Goal: Task Accomplishment & Management: Manage account settings

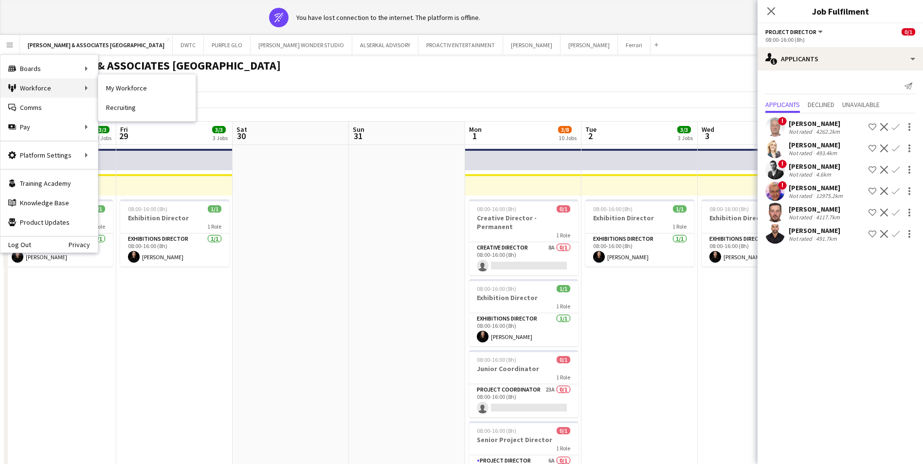
scroll to position [0, 335]
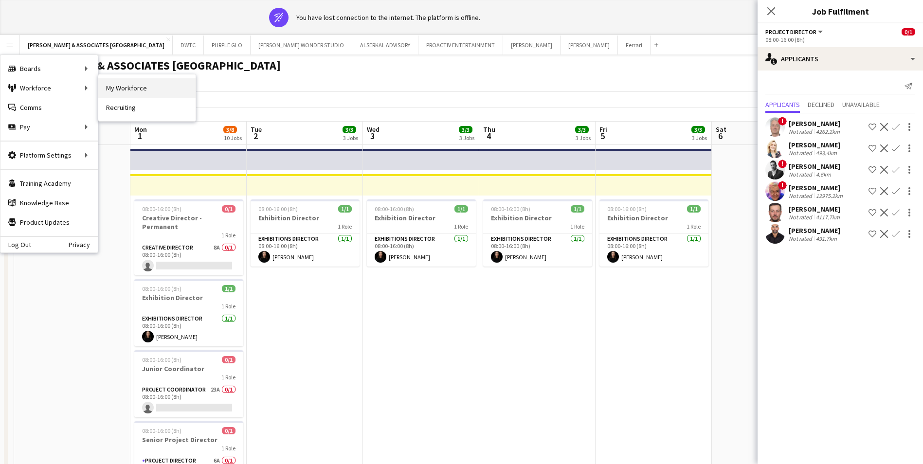
click at [144, 95] on link "My Workforce" at bounding box center [146, 87] width 97 height 19
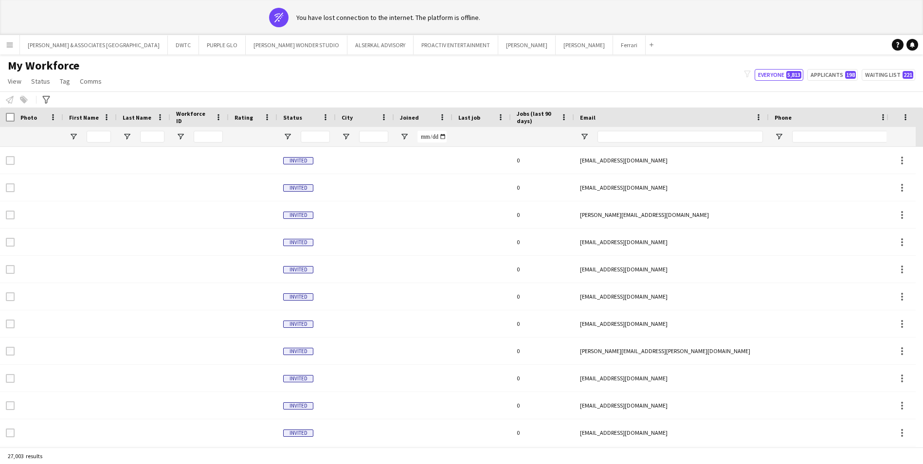
click at [301, 14] on div "You have lost connection to the internet. The platform is offline." at bounding box center [388, 17] width 184 height 9
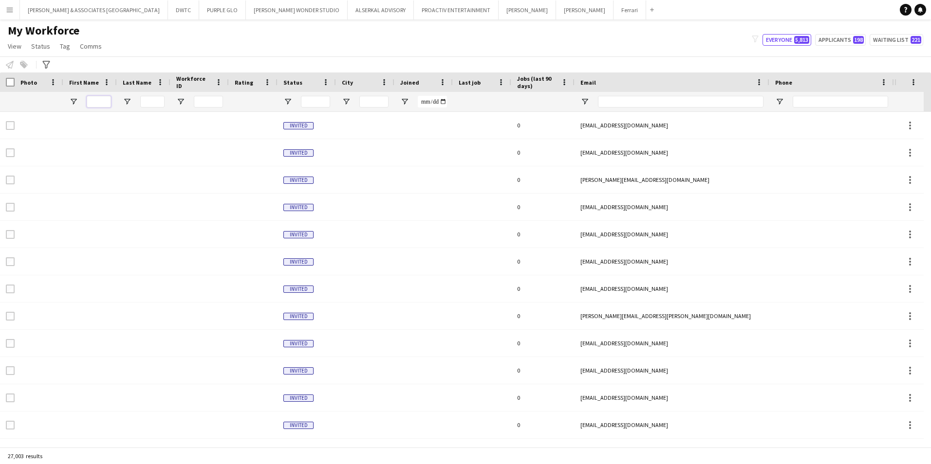
click at [108, 97] on input "First Name Filter Input" at bounding box center [99, 102] width 24 height 12
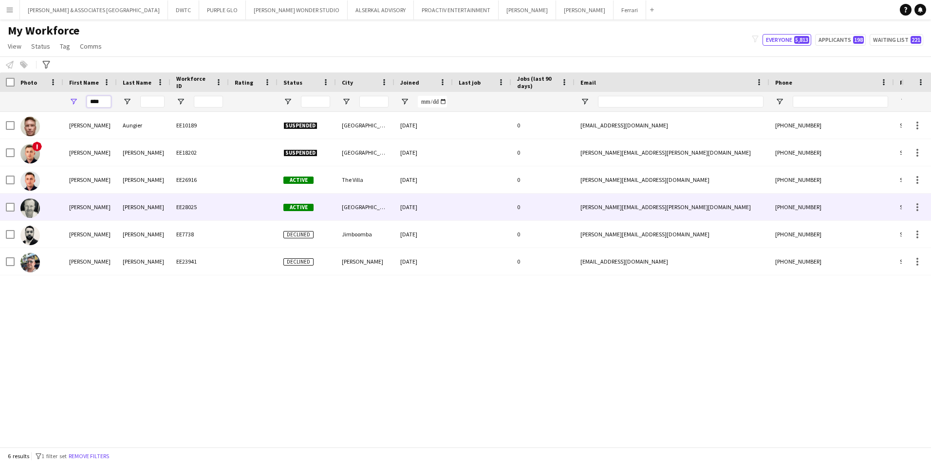
type input "****"
click at [55, 206] on div at bounding box center [39, 207] width 49 height 27
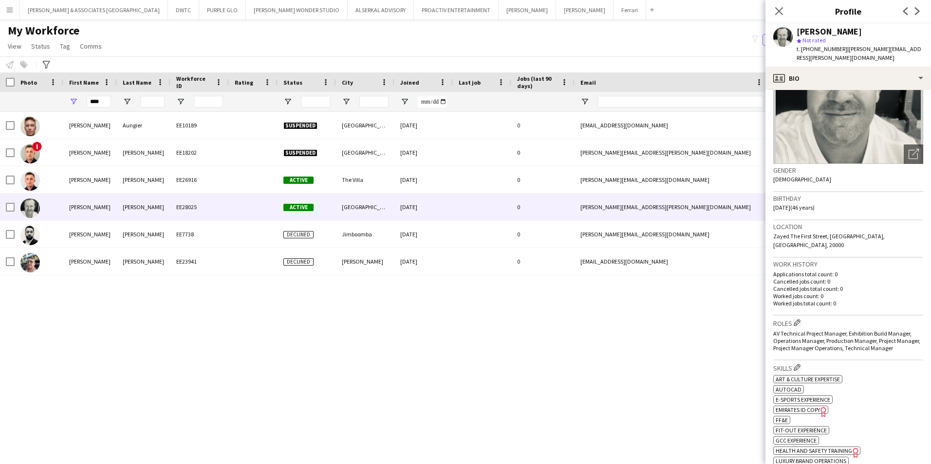
scroll to position [97, 0]
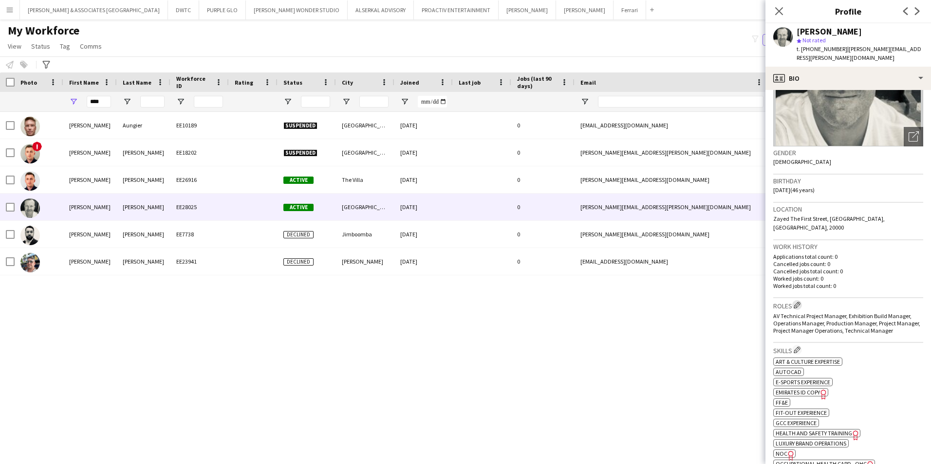
click at [795, 302] on app-icon "Edit crew company roles" at bounding box center [796, 305] width 7 height 7
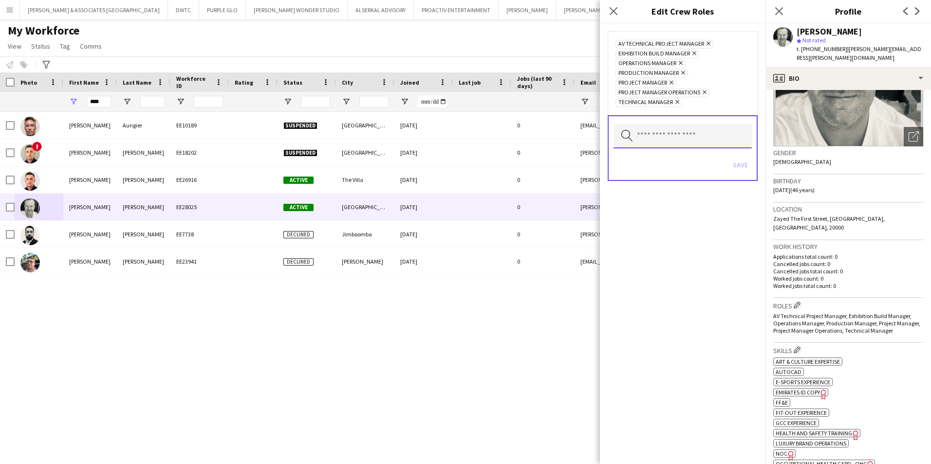
click at [717, 137] on input "text" at bounding box center [682, 136] width 138 height 24
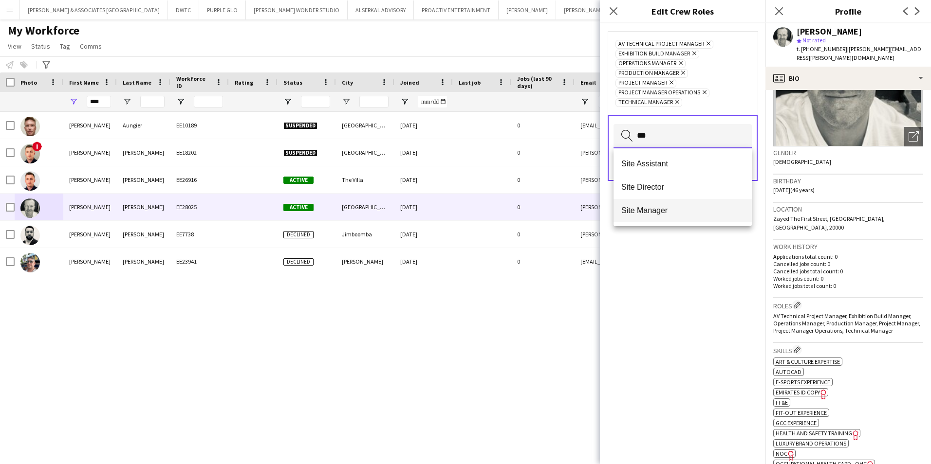
type input "***"
click at [672, 213] on span "Site Manager" at bounding box center [682, 210] width 123 height 9
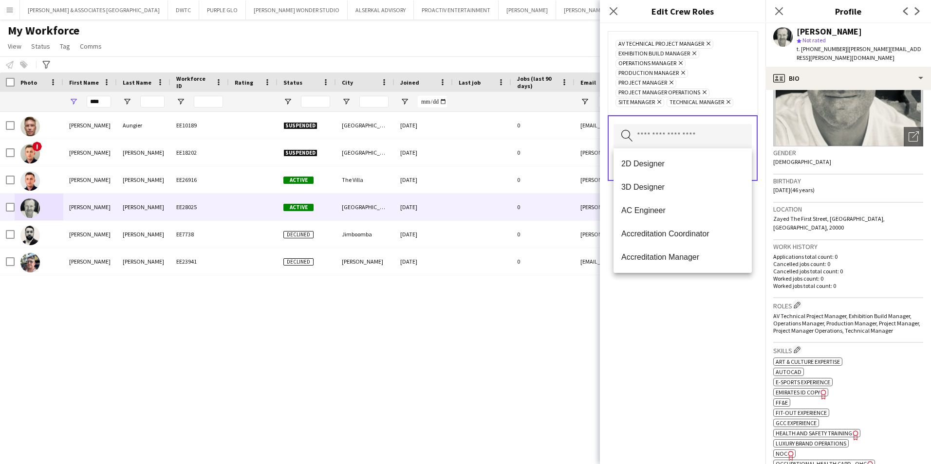
click at [683, 363] on div "AV Technical Project Manager Remove Exhibition Build Manager Remove Operations …" at bounding box center [683, 243] width 166 height 441
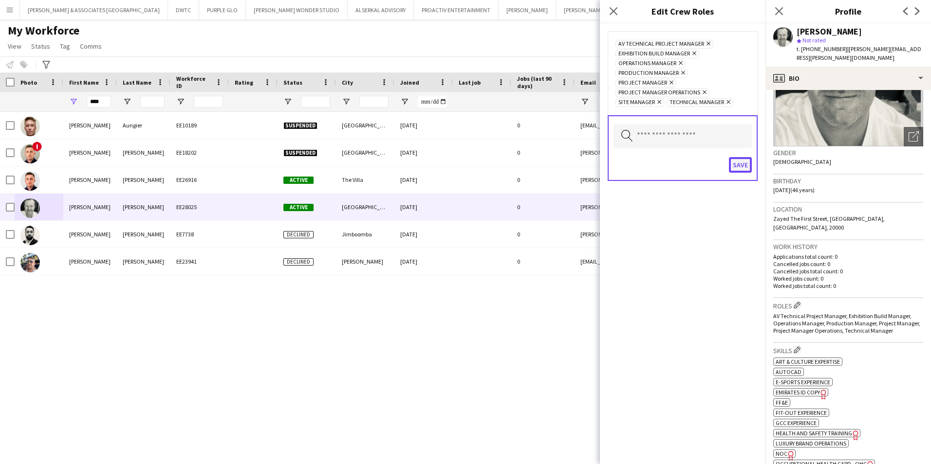
click at [740, 164] on button "Save" at bounding box center [740, 165] width 23 height 16
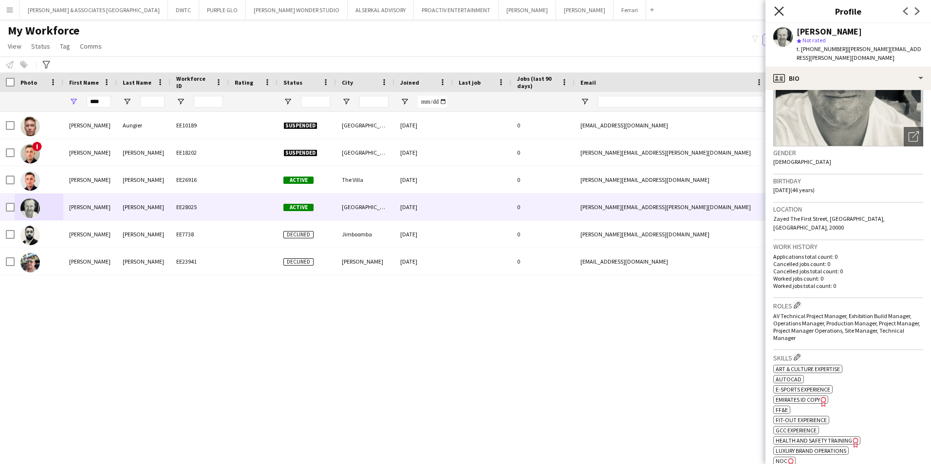
click at [781, 13] on icon at bounding box center [778, 10] width 9 height 9
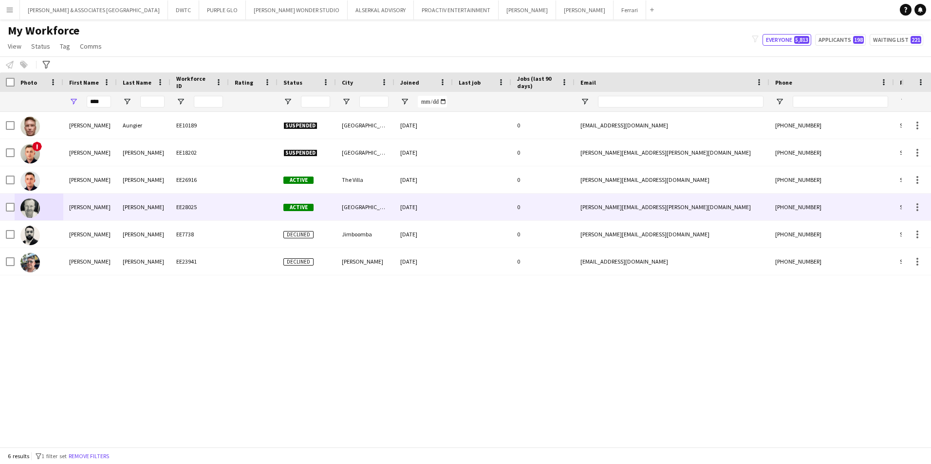
click at [31, 211] on img at bounding box center [29, 208] width 19 height 19
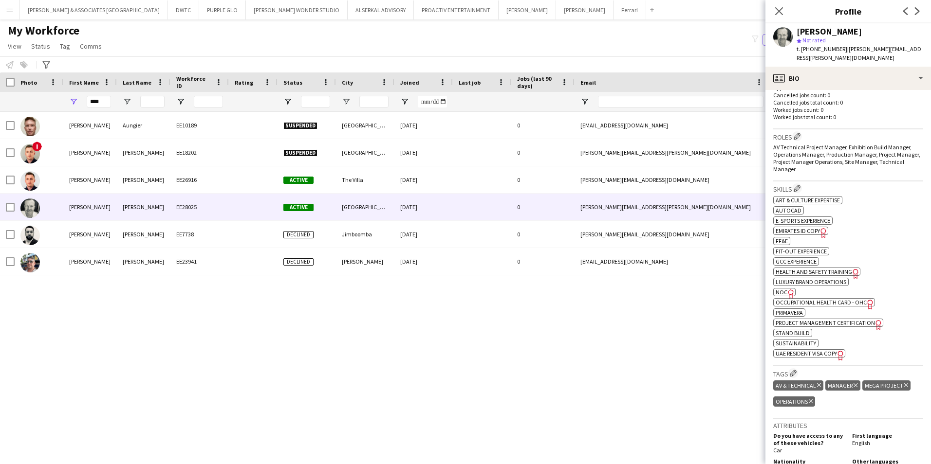
scroll to position [292, 0]
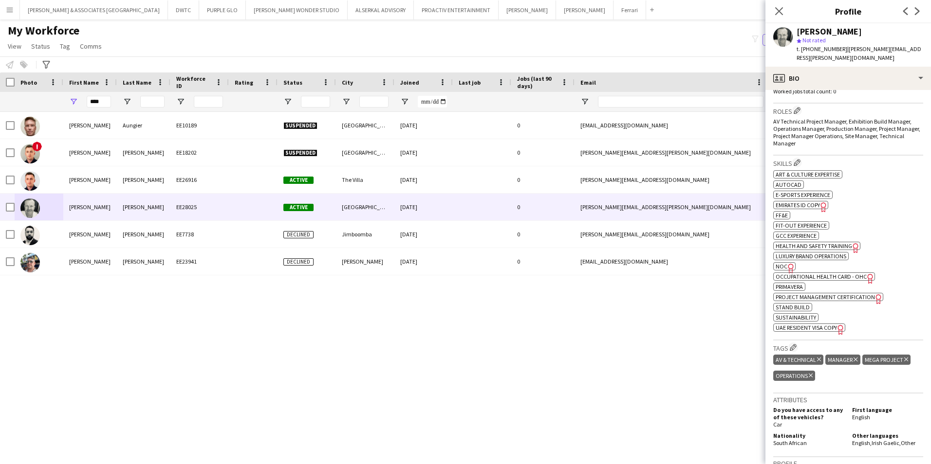
click at [837, 364] on div "AV & Technical Delete tag Manager Delete tag Mega Project Delete tag Operations…" at bounding box center [848, 369] width 150 height 32
click at [794, 344] on app-icon "Edit crew company tags" at bounding box center [793, 347] width 7 height 7
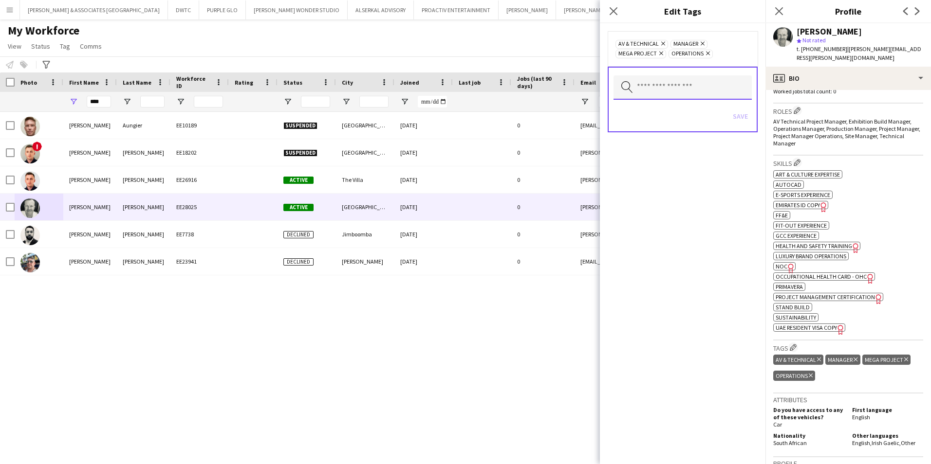
click at [682, 86] on input "text" at bounding box center [682, 87] width 138 height 24
type input "*"
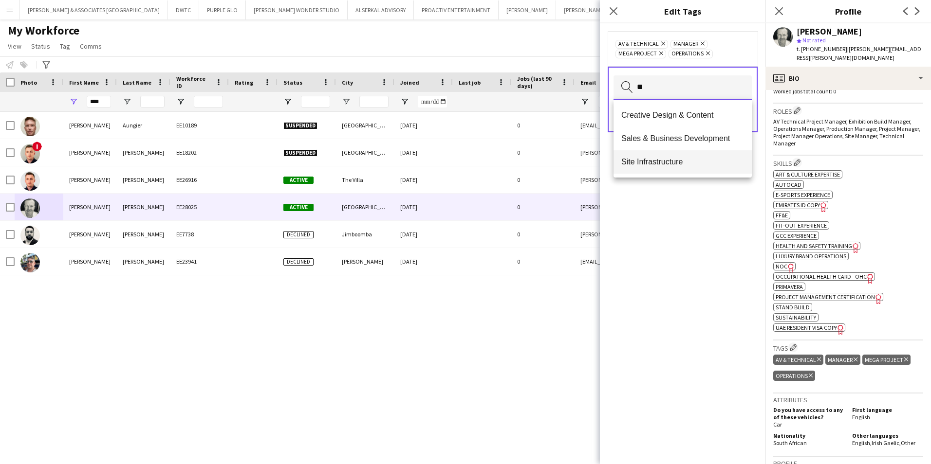
type input "**"
click at [667, 167] on mat-option "Site Infrastructure" at bounding box center [682, 161] width 138 height 23
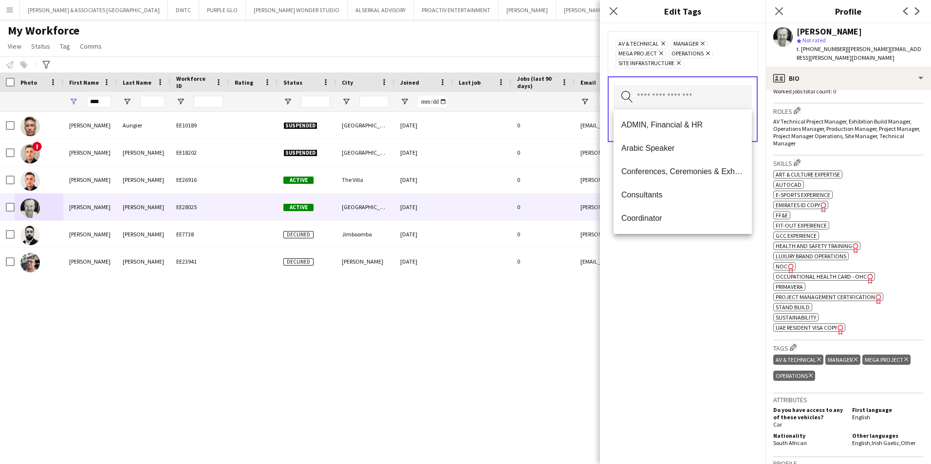
click at [653, 289] on div "AV & Technical Remove Manager Remove Mega Project Remove Operations Remove Site…" at bounding box center [683, 243] width 166 height 441
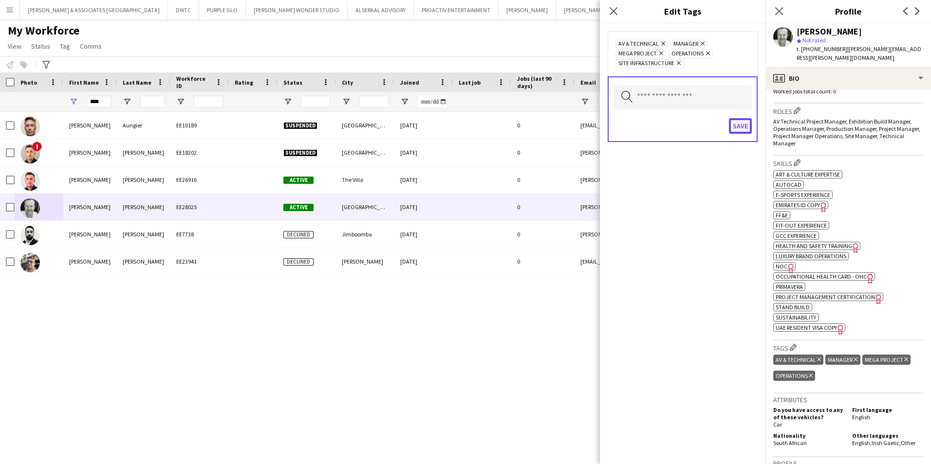
click at [738, 126] on button "Save" at bounding box center [740, 126] width 23 height 16
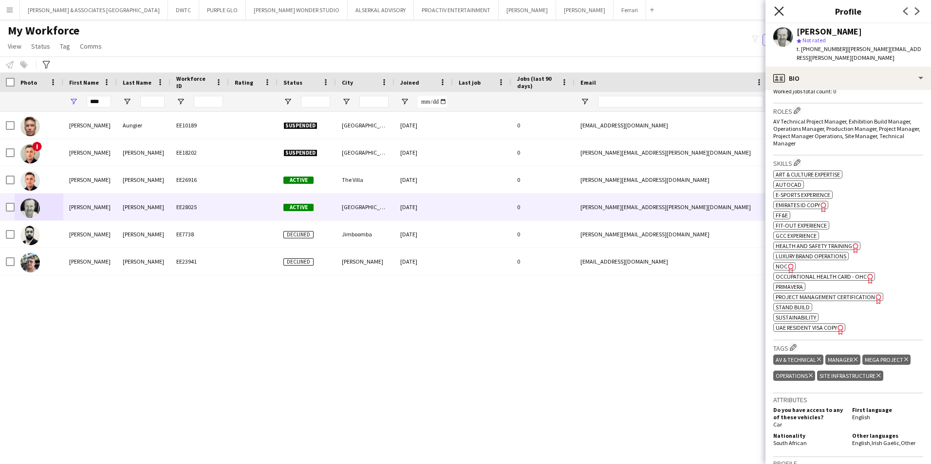
click at [776, 10] on icon "Close pop-in" at bounding box center [778, 10] width 9 height 9
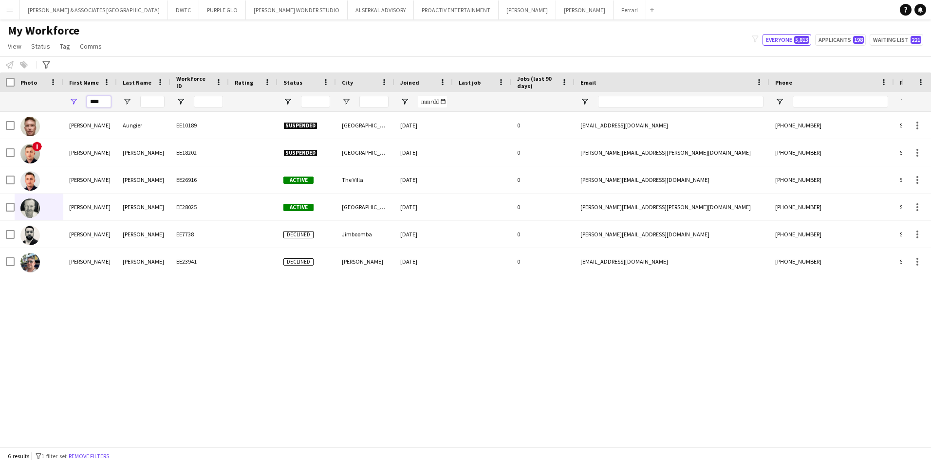
drag, startPoint x: 108, startPoint y: 101, endPoint x: 49, endPoint y: 99, distance: 58.5
click at [49, 99] on div "****" at bounding box center [527, 101] width 1055 height 19
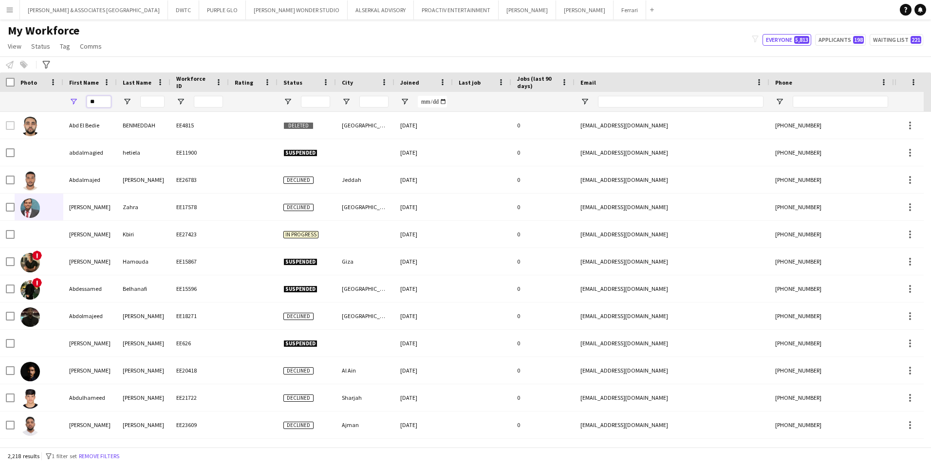
type input "**"
click at [148, 103] on input "Last Name Filter Input" at bounding box center [152, 102] width 24 height 12
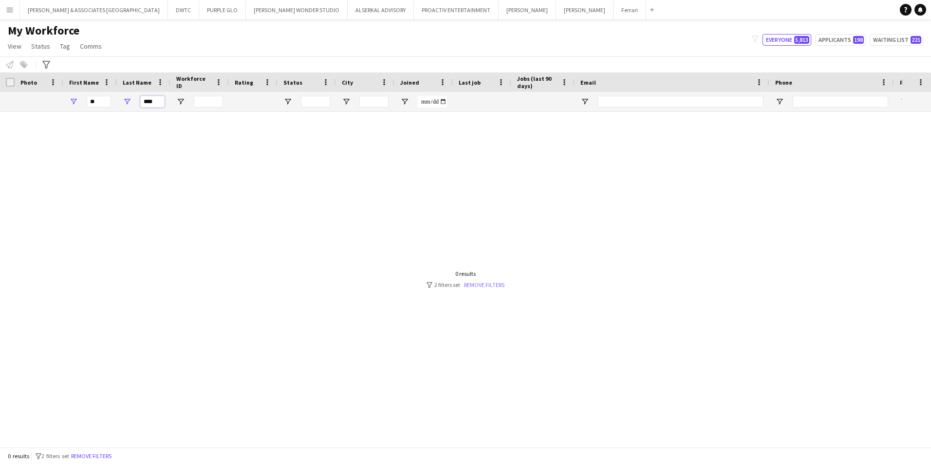
type input "****"
click at [483, 284] on link "Remove filters" at bounding box center [484, 284] width 40 height 7
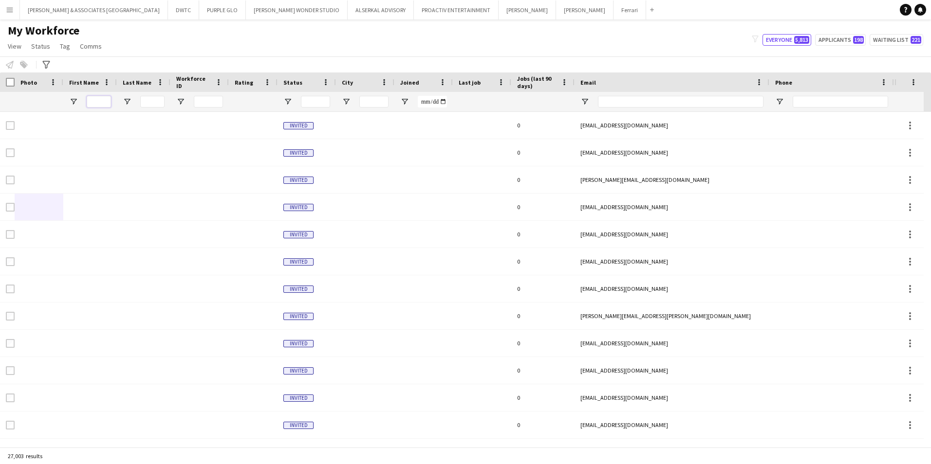
click at [98, 102] on input "First Name Filter Input" at bounding box center [99, 102] width 24 height 12
click at [147, 97] on input "Last Name Filter Input" at bounding box center [152, 102] width 24 height 12
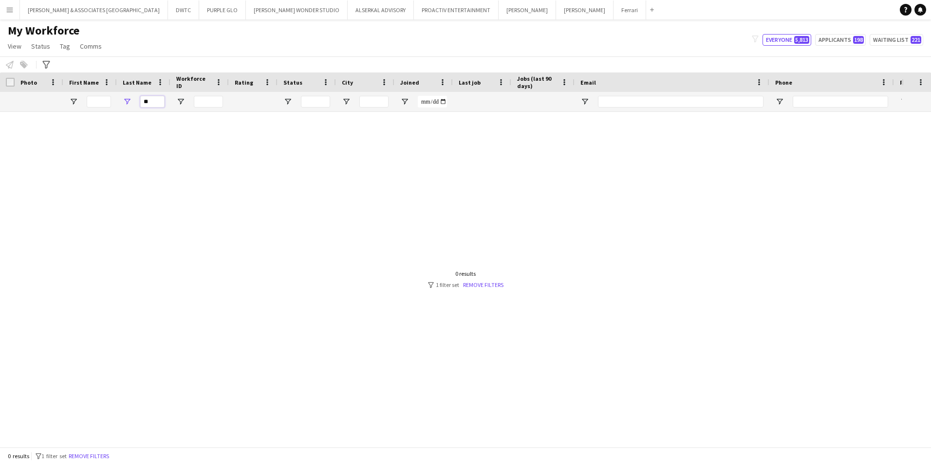
type input "*"
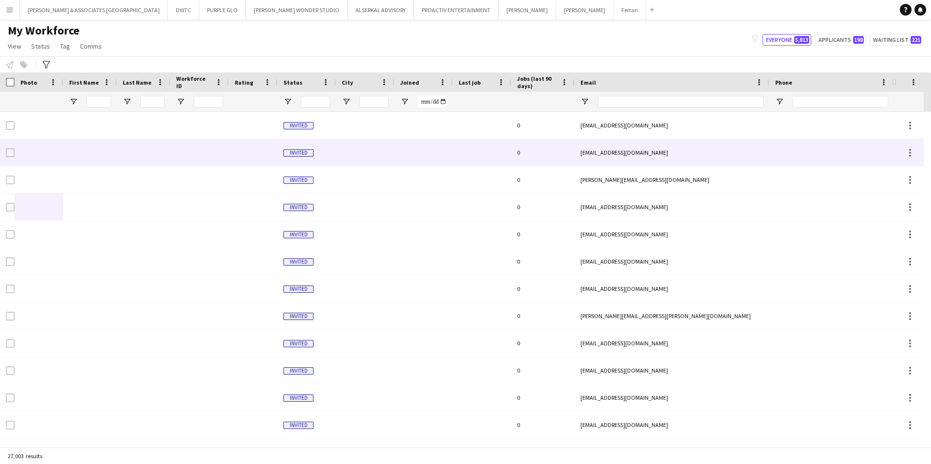
click at [157, 169] on div at bounding box center [144, 179] width 54 height 27
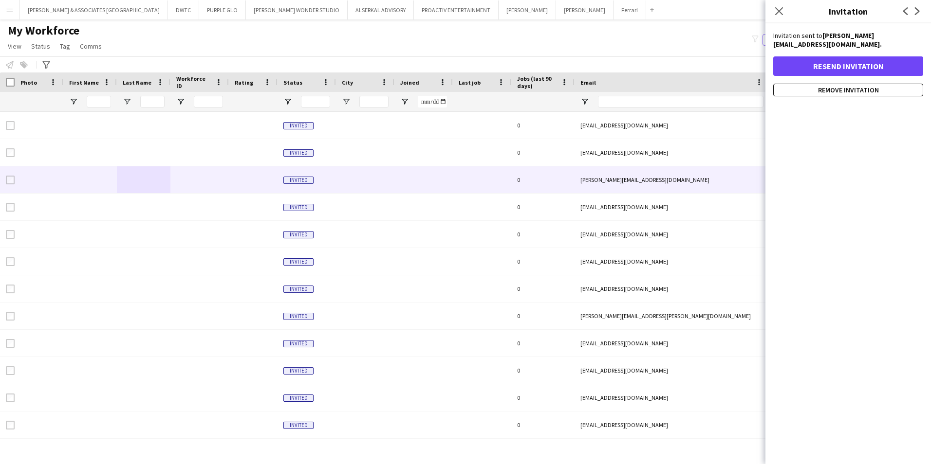
click at [204, 43] on div "My Workforce View Views Default view [PERSON_NAME] New view Update view Delete …" at bounding box center [465, 39] width 931 height 33
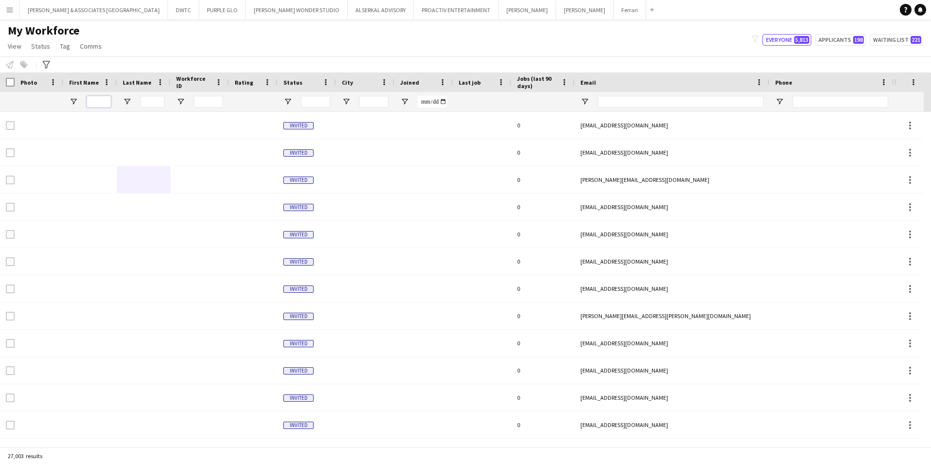
click at [106, 99] on input "First Name Filter Input" at bounding box center [99, 102] width 24 height 12
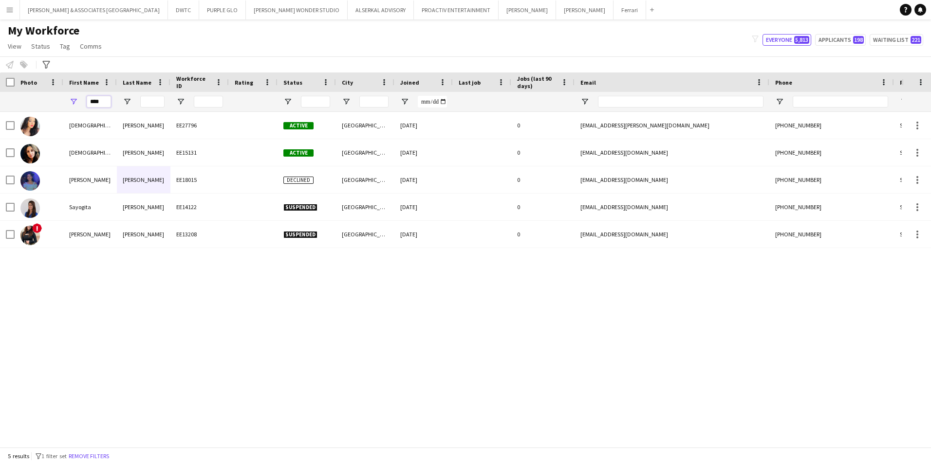
drag, startPoint x: 106, startPoint y: 107, endPoint x: 74, endPoint y: 99, distance: 32.9
click at [74, 100] on div "****" at bounding box center [90, 101] width 54 height 19
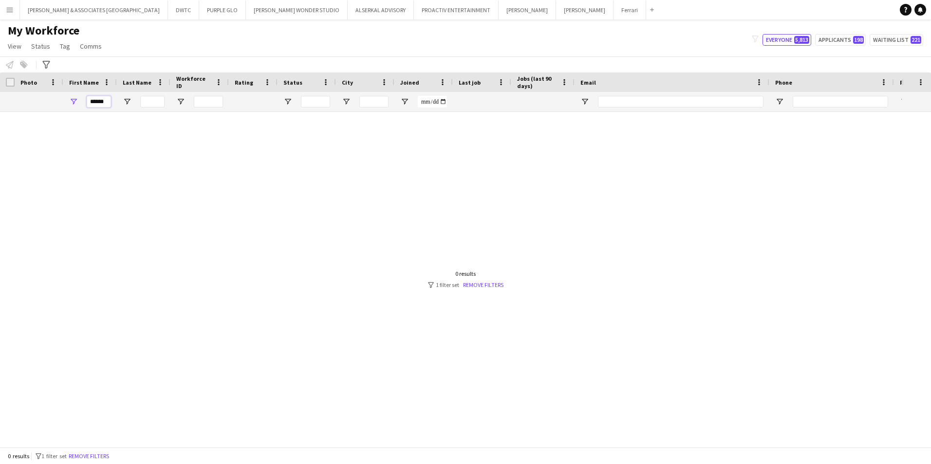
scroll to position [0, 0]
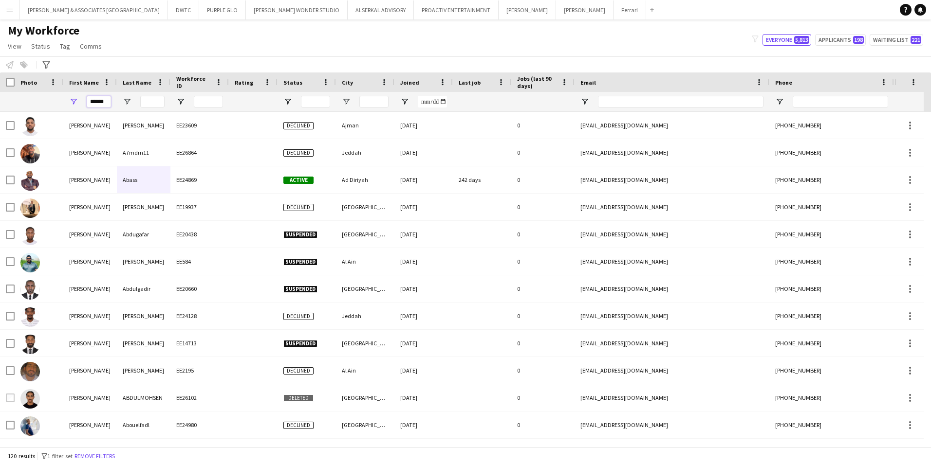
type input "*****"
click at [155, 98] on input "Last Name Filter Input" at bounding box center [152, 102] width 24 height 12
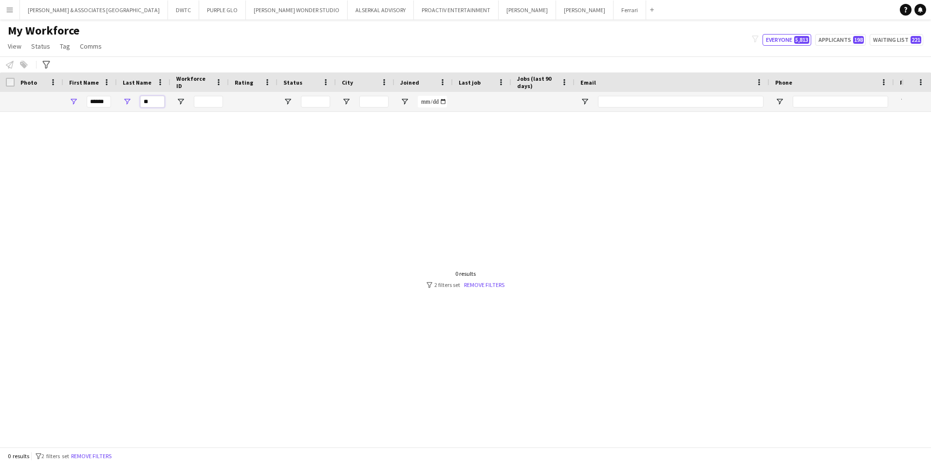
type input "*"
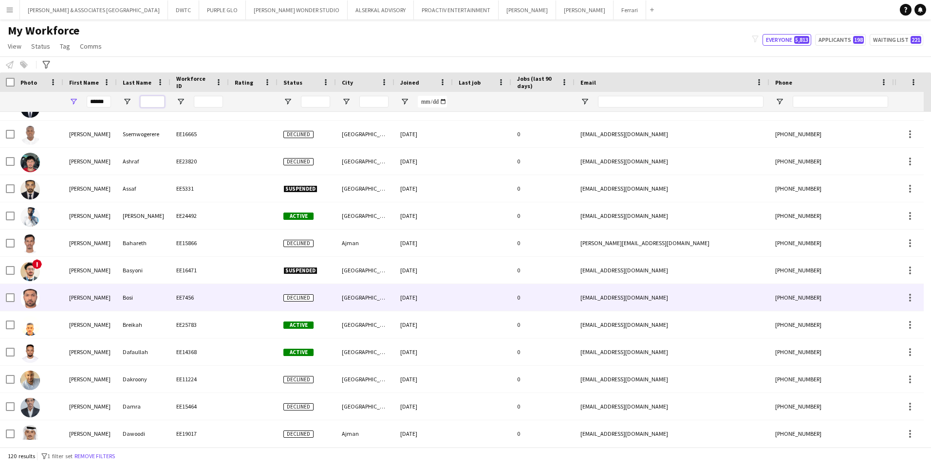
scroll to position [878, 0]
